Goal: Find specific page/section: Find specific page/section

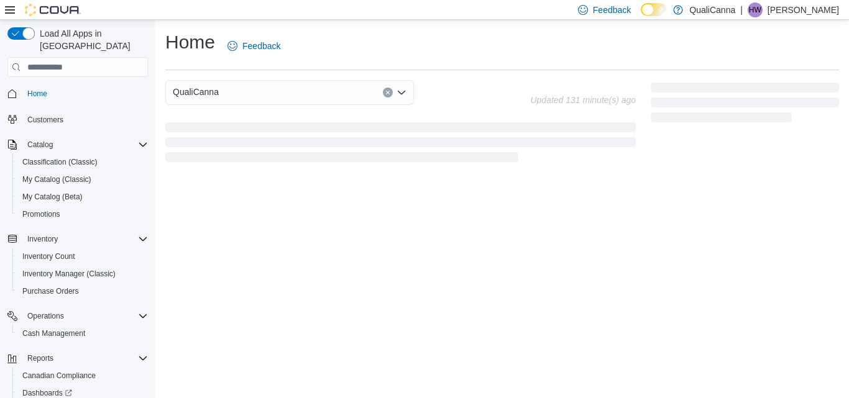
click at [63, 269] on span "Inventory Manager (Classic)" at bounding box center [68, 274] width 93 height 10
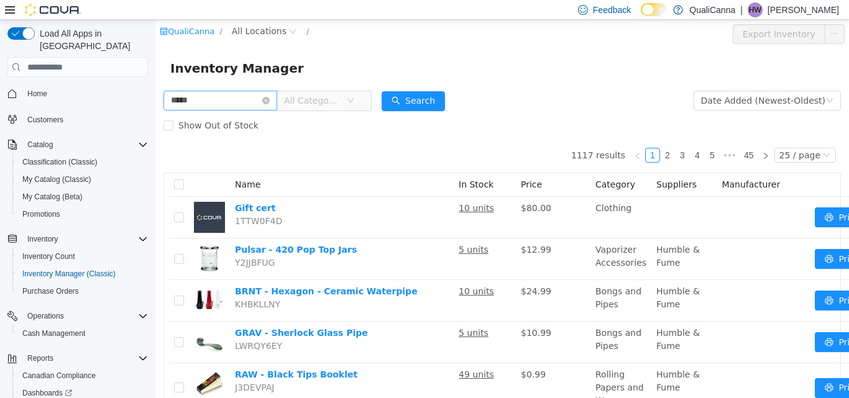
type input "*****"
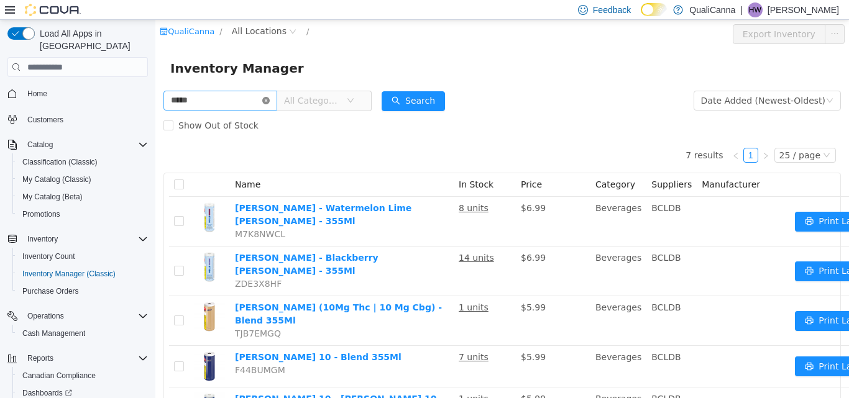
click at [270, 98] on icon "icon: close-circle" at bounding box center [265, 100] width 7 height 7
